Goal: Information Seeking & Learning: Learn about a topic

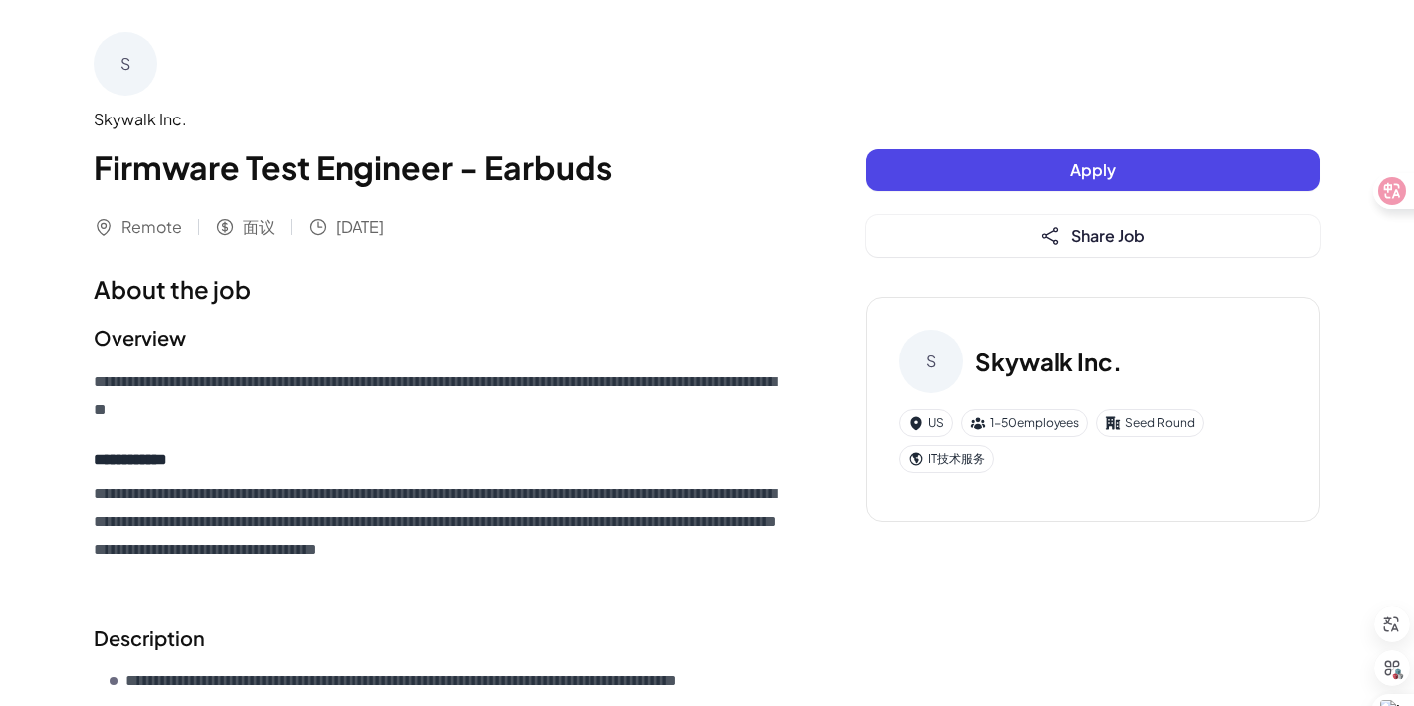
click at [295, 108] on div "Skywalk Inc." at bounding box center [440, 120] width 693 height 24
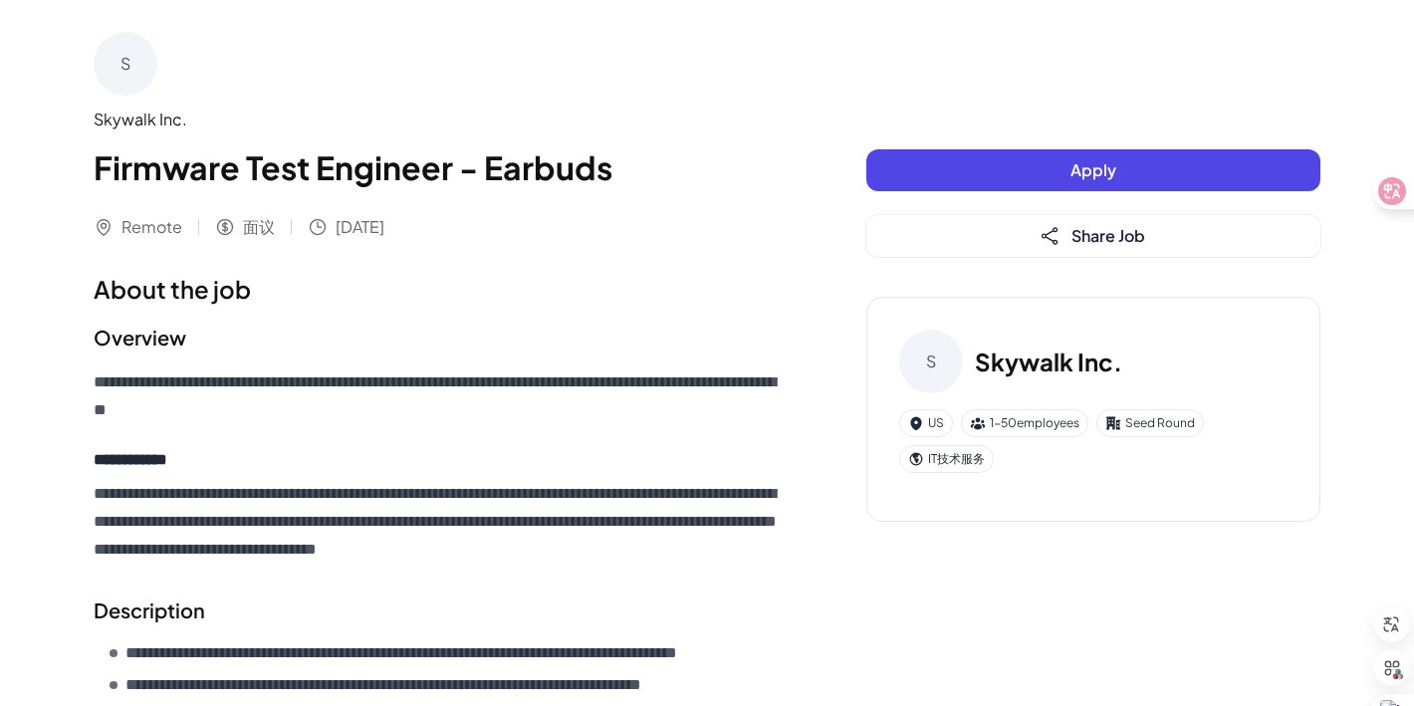
click at [614, 339] on h2 "Overview" at bounding box center [440, 338] width 693 height 30
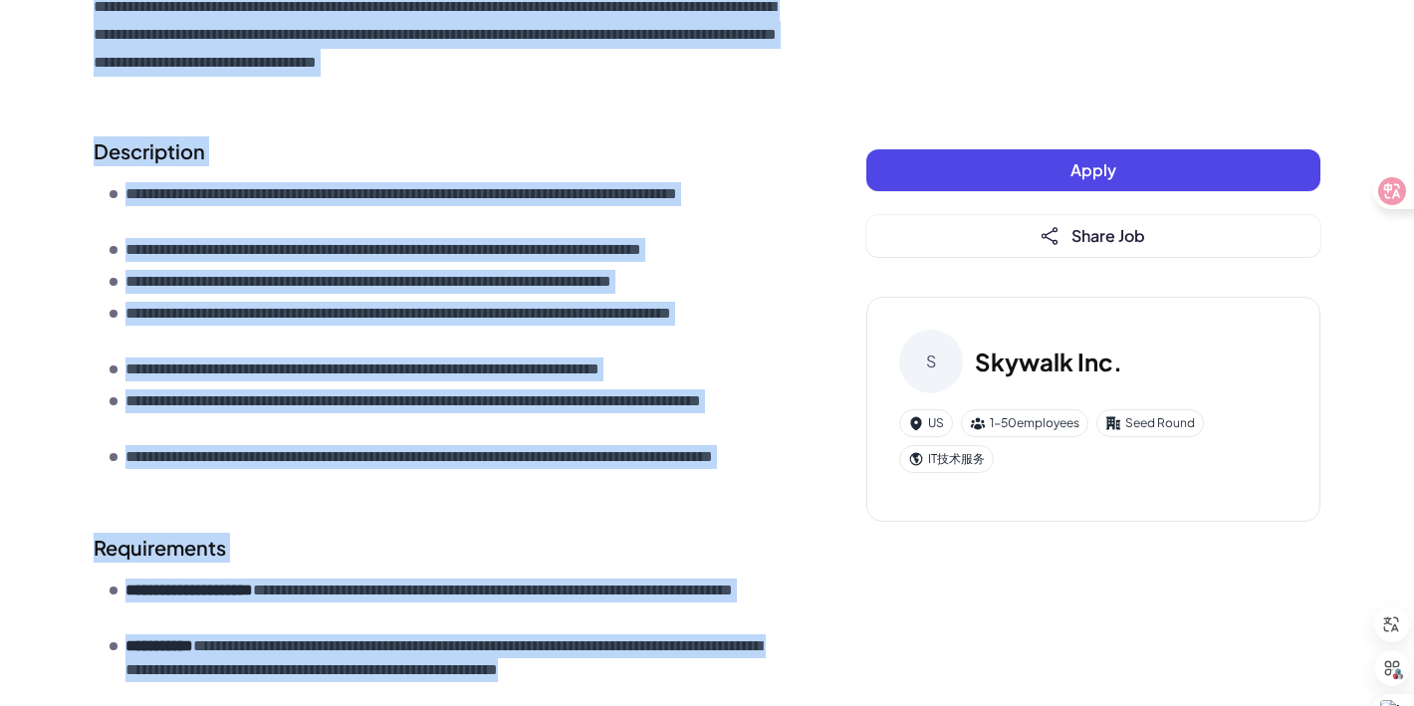
scroll to position [934, 0]
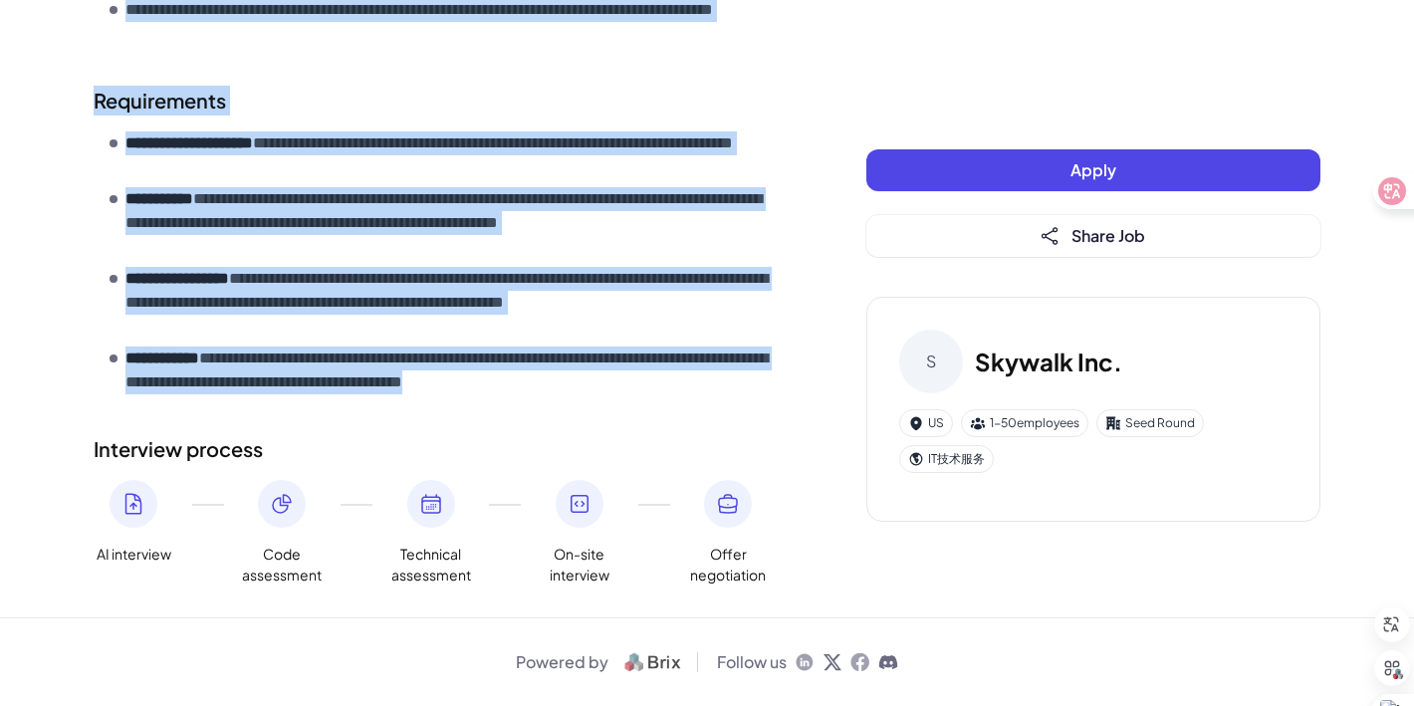
copy div "**********"
drag, startPoint x: 98, startPoint y: 290, endPoint x: 695, endPoint y: 399, distance: 607.4
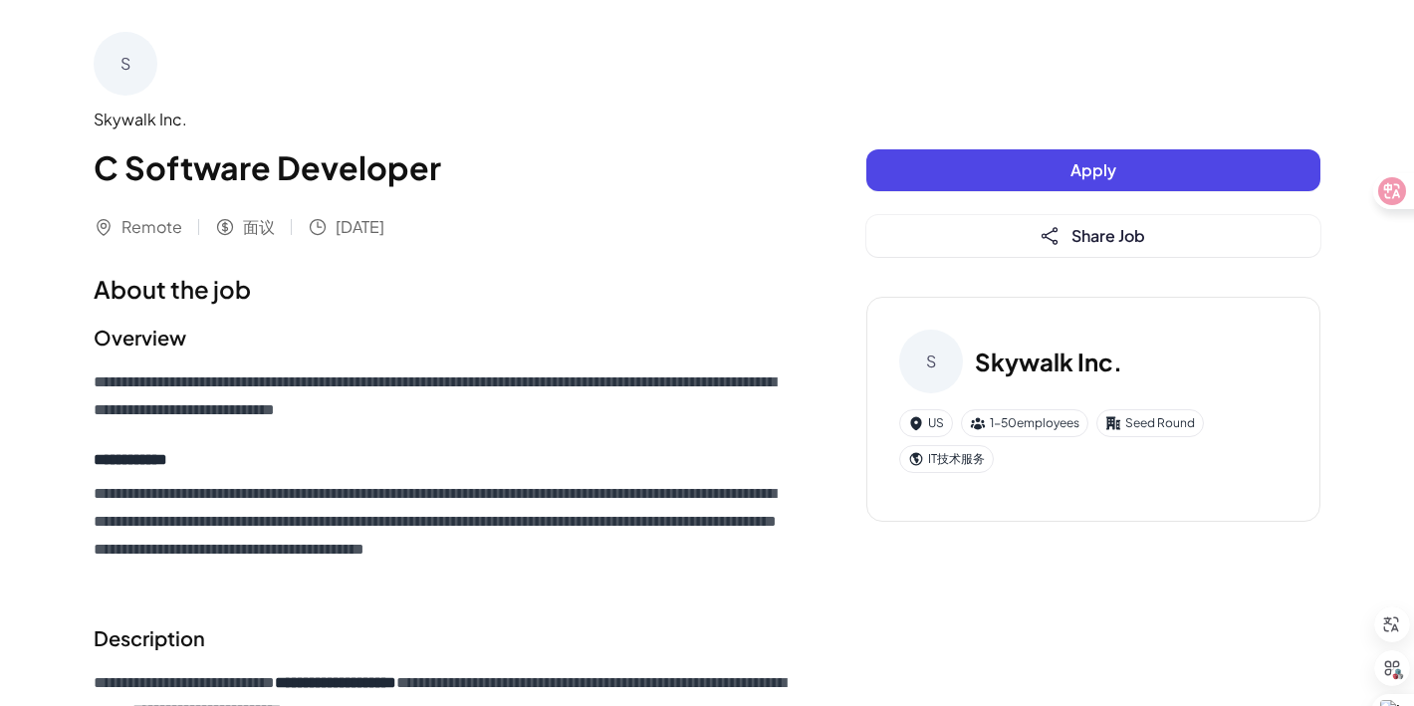
drag, startPoint x: 201, startPoint y: 119, endPoint x: -9, endPoint y: 134, distance: 210.6
drag, startPoint x: 186, startPoint y: 120, endPoint x: 69, endPoint y: 116, distance: 117.6
copy div "Skywalk Inc."
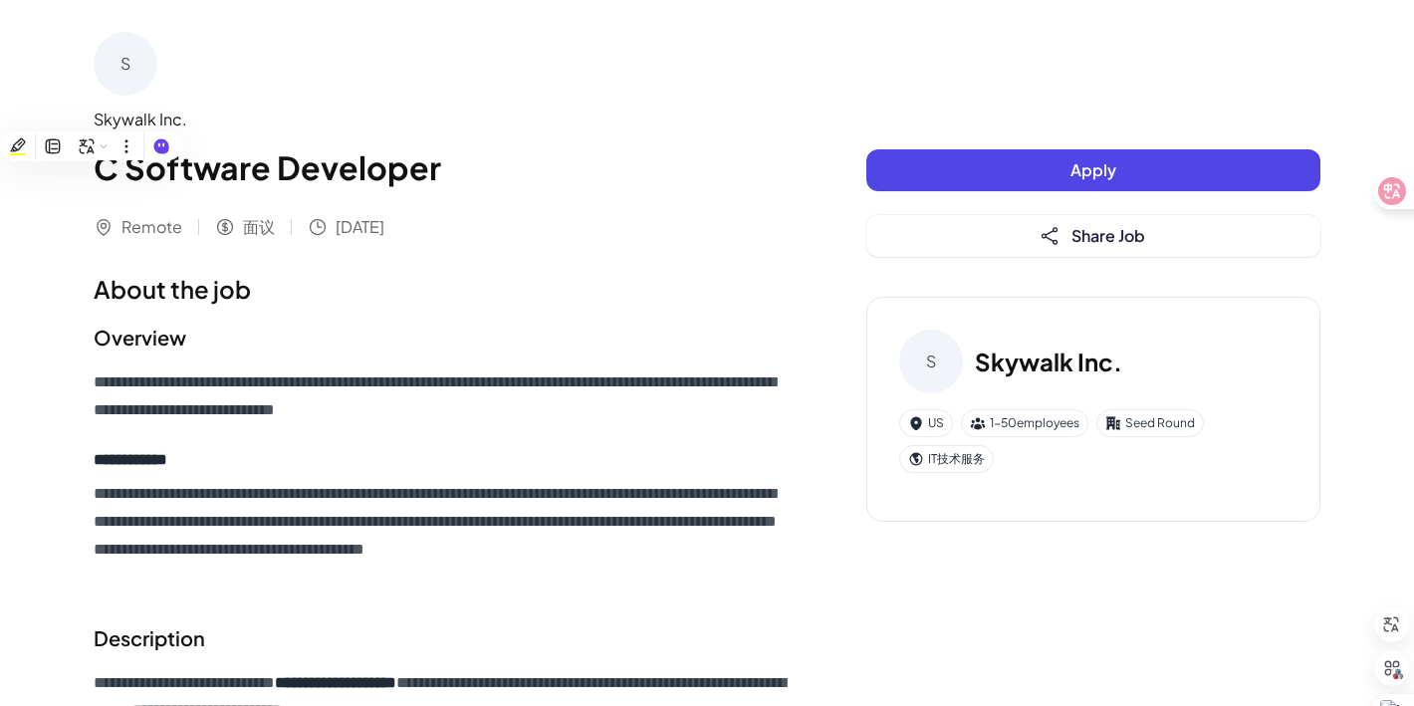
click at [207, 188] on h1 "C Software Developer" at bounding box center [440, 167] width 693 height 48
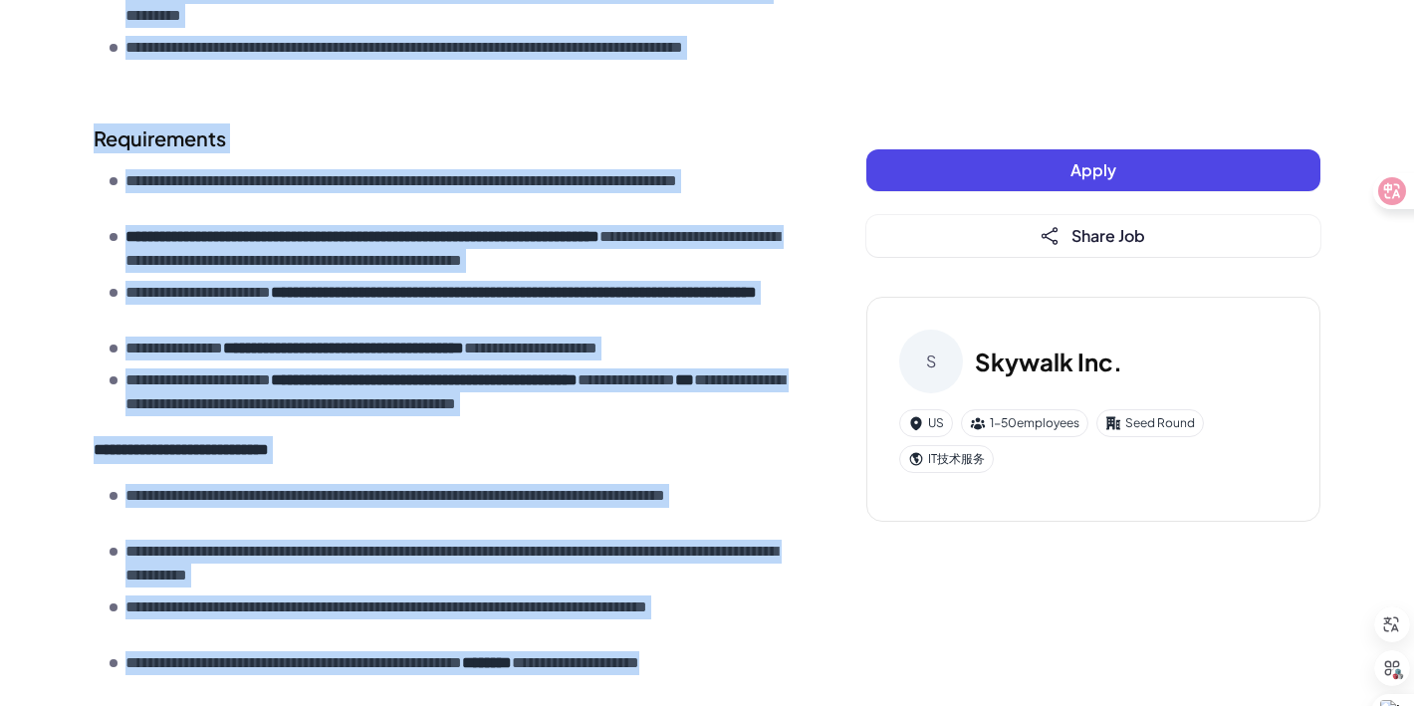
scroll to position [1798, 0]
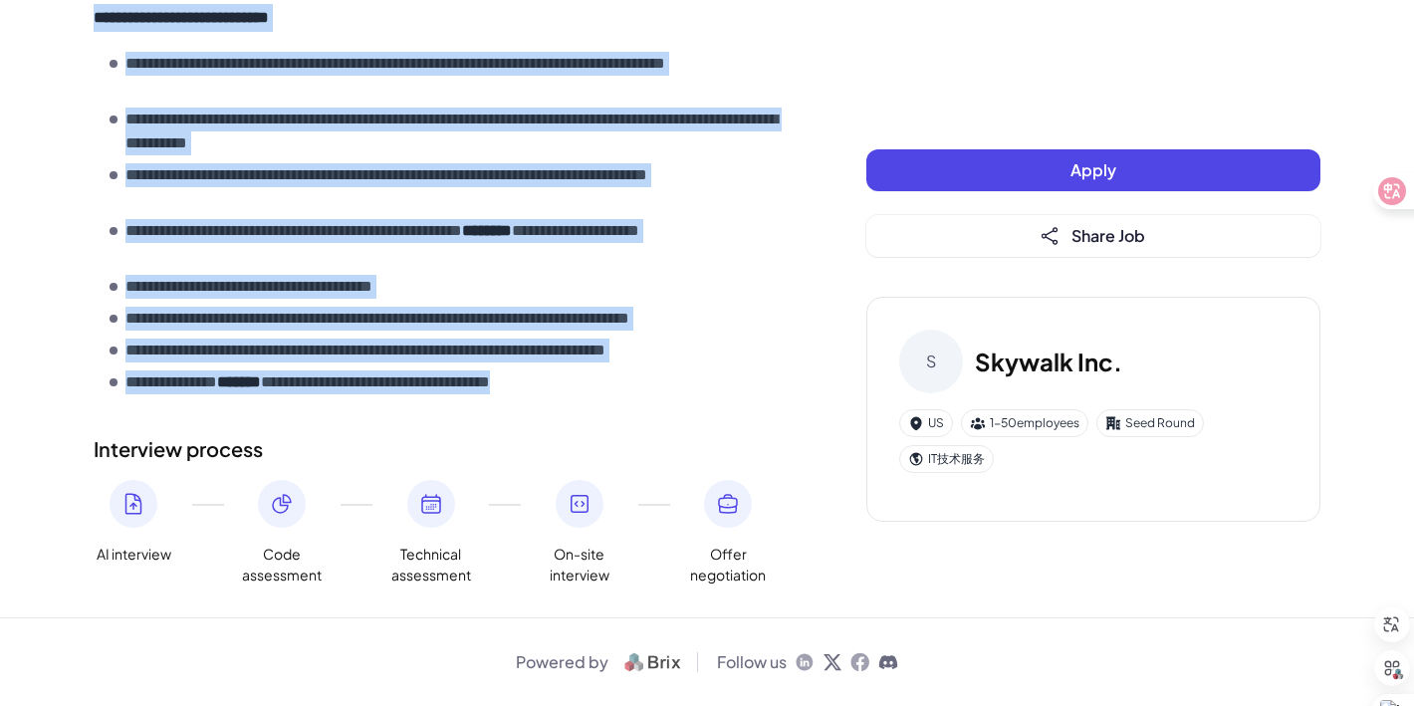
drag, startPoint x: 96, startPoint y: 349, endPoint x: 696, endPoint y: 411, distance: 603.6
copy div "**********"
